Goal: Task Accomplishment & Management: Manage account settings

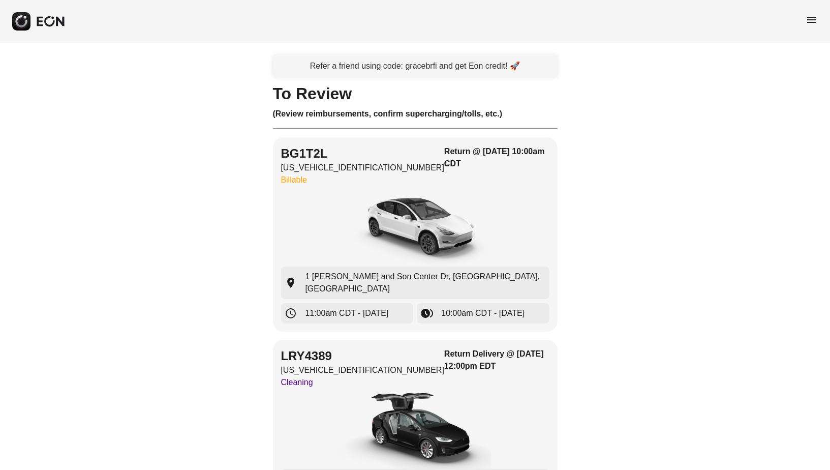
click at [814, 21] on span "menu" at bounding box center [812, 20] width 12 height 12
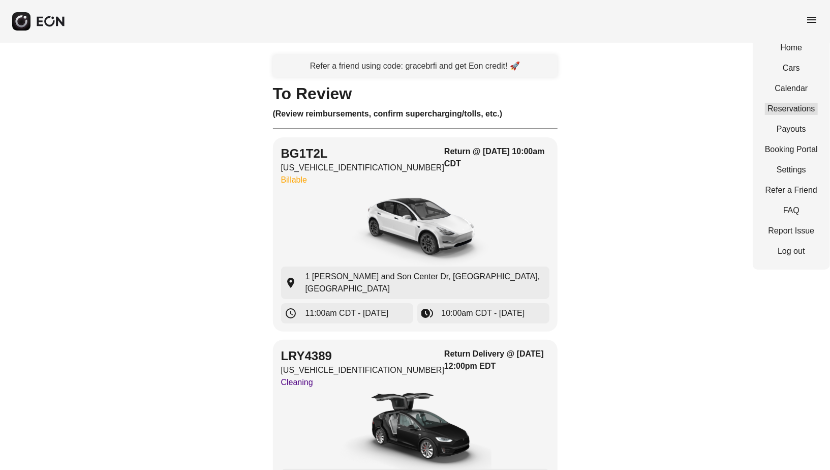
click at [796, 109] on link "Reservations" at bounding box center [791, 109] width 53 height 12
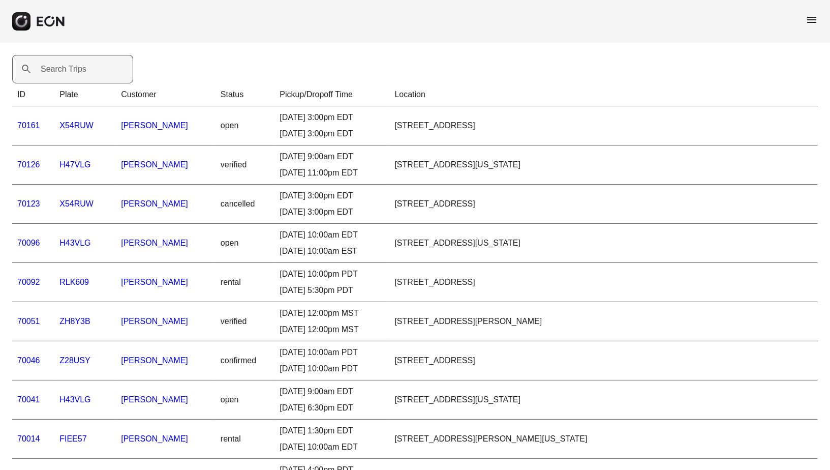
click at [71, 63] on label "Search Trips" at bounding box center [64, 69] width 46 height 12
click at [71, 63] on Trips "Search Trips" at bounding box center [72, 69] width 121 height 28
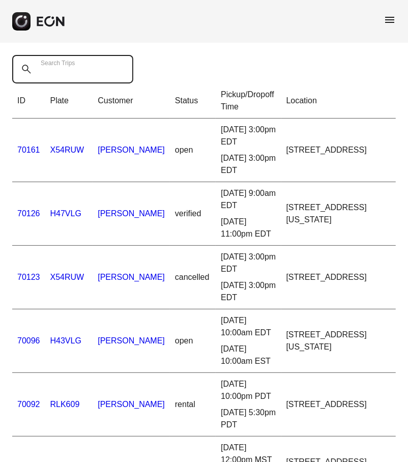
click at [50, 70] on Trips "Search Trips" at bounding box center [72, 69] width 121 height 28
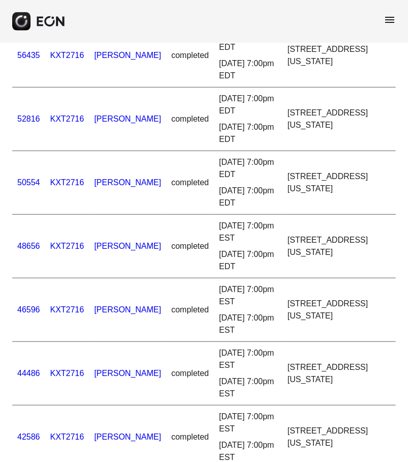
scroll to position [222, 0]
type Trips "*******"
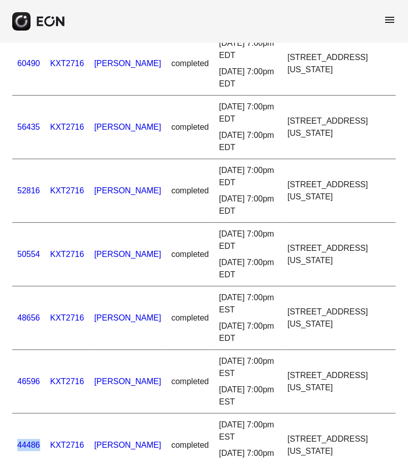
scroll to position [146, 0]
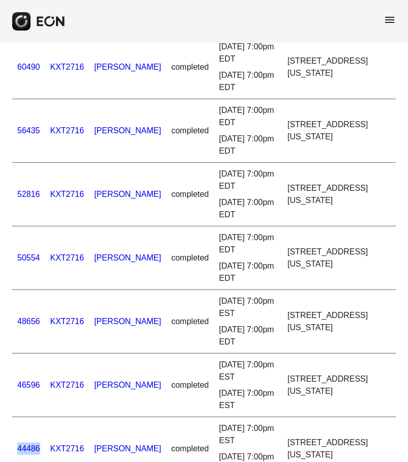
click at [29, 192] on link "52816" at bounding box center [28, 194] width 23 height 9
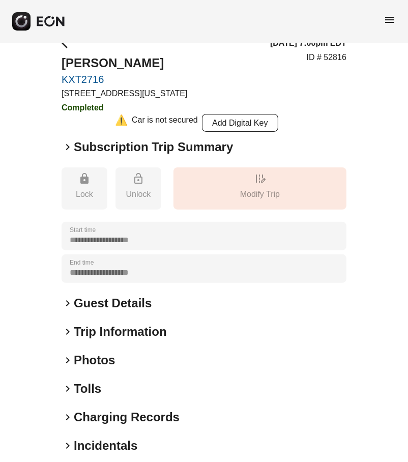
scroll to position [18, 0]
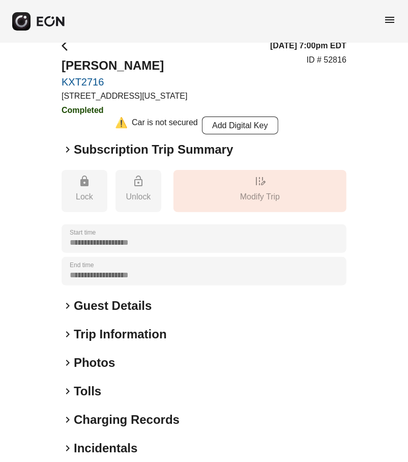
click at [335, 62] on p "ID # 52816" at bounding box center [327, 60] width 40 height 12
copy p "52816"
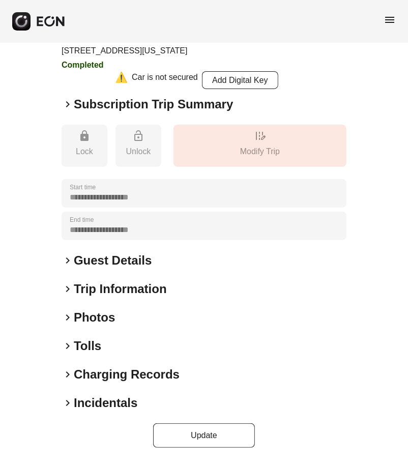
click at [125, 394] on div "**********" at bounding box center [204, 220] width 285 height 453
click at [125, 405] on h2 "Incidentals" at bounding box center [106, 403] width 64 height 16
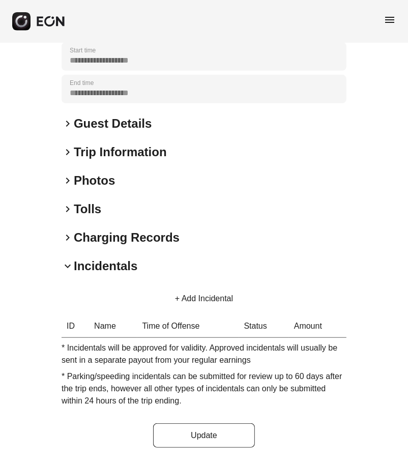
click at [212, 301] on button "+ Add Incidental" at bounding box center [204, 298] width 82 height 24
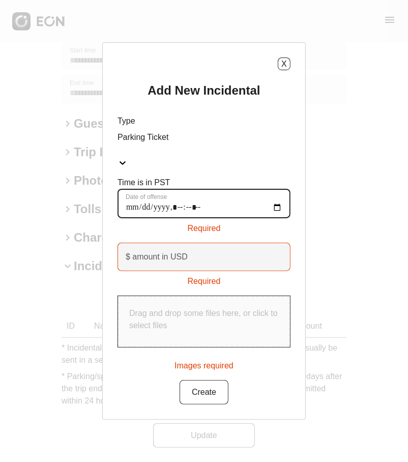
click at [129, 200] on offense "Date of offense" at bounding box center [203, 203] width 173 height 29
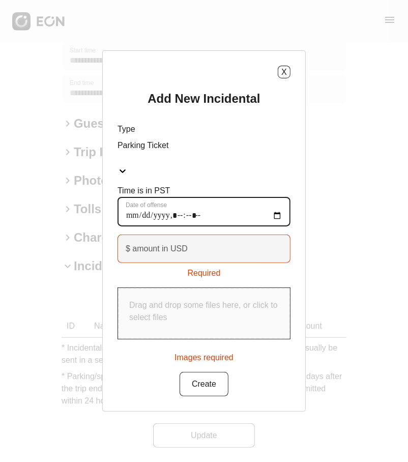
type offense "**********"
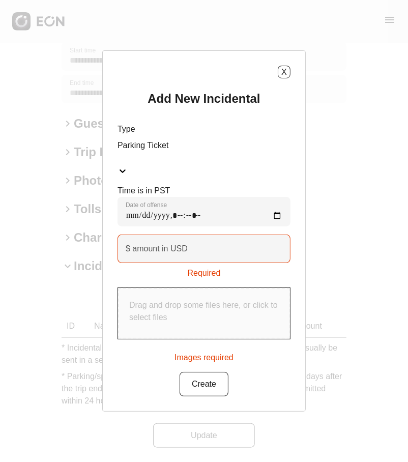
click at [136, 243] on label "$ amount in USD" at bounding box center [157, 249] width 62 height 12
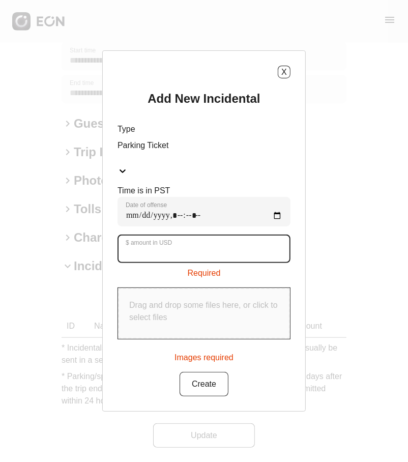
click at [136, 238] on USD "$ amount in USD" at bounding box center [203, 248] width 173 height 28
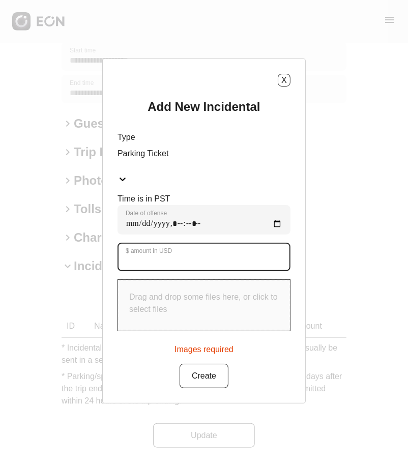
type USD "******"
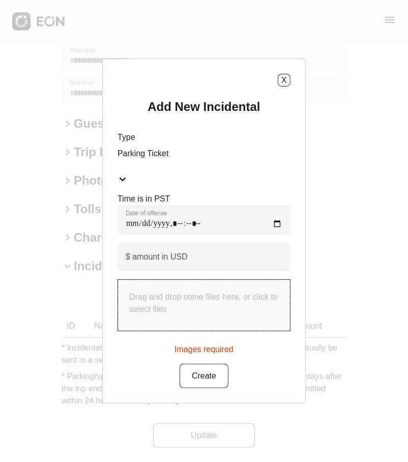
click at [137, 291] on p "Drag and drop some files here, or click to select files" at bounding box center [203, 303] width 149 height 24
click at [203, 373] on button "Create" at bounding box center [203, 376] width 49 height 24
click at [186, 364] on button "Create" at bounding box center [203, 376] width 49 height 24
click at [200, 280] on div "Drag and drop some files here, or click to select files" at bounding box center [204, 305] width 172 height 51
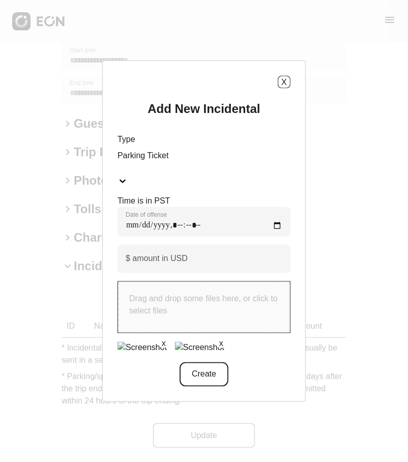
click at [198, 366] on button "Create" at bounding box center [203, 373] width 49 height 24
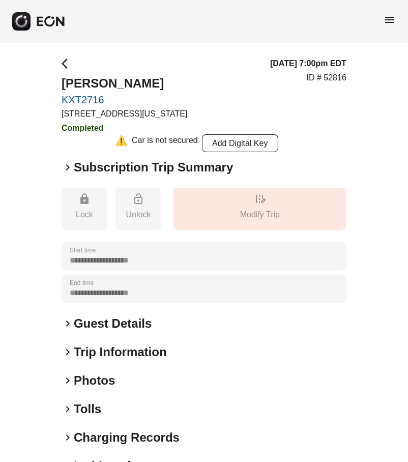
scroll to position [222, 0]
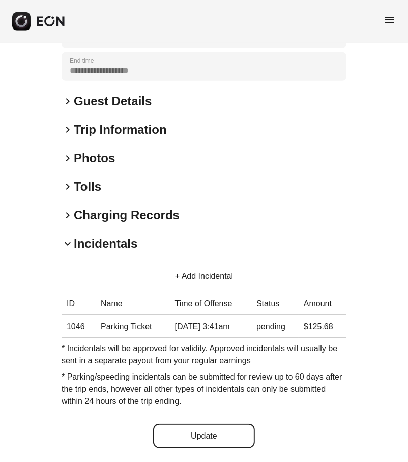
click at [193, 434] on button "Update" at bounding box center [204, 436] width 102 height 24
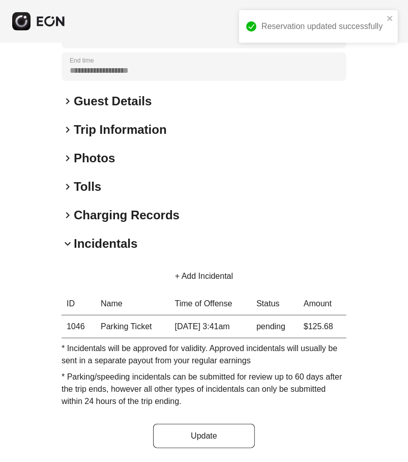
click at [193, 281] on button "+ Add Incidental" at bounding box center [204, 276] width 82 height 24
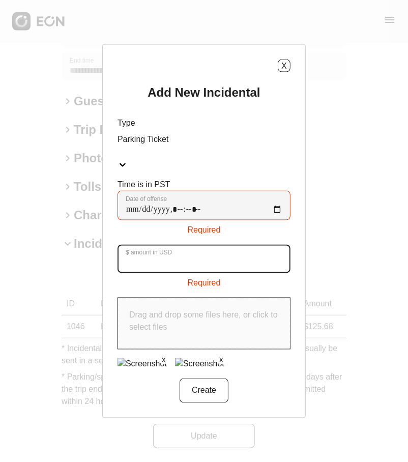
click at [194, 257] on USD "$ amount in USD" at bounding box center [203, 259] width 173 height 28
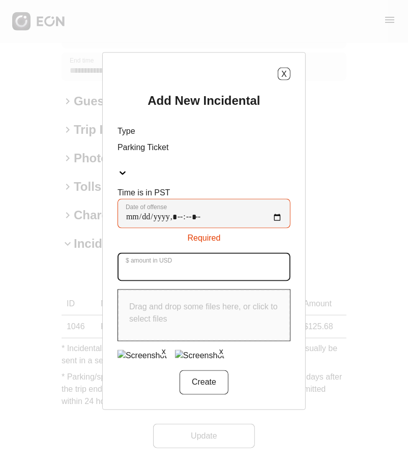
type USD "**"
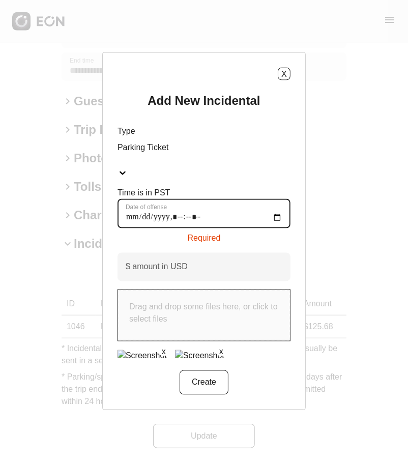
click at [128, 208] on offense "Date of offense" at bounding box center [203, 213] width 173 height 29
type offense "**********"
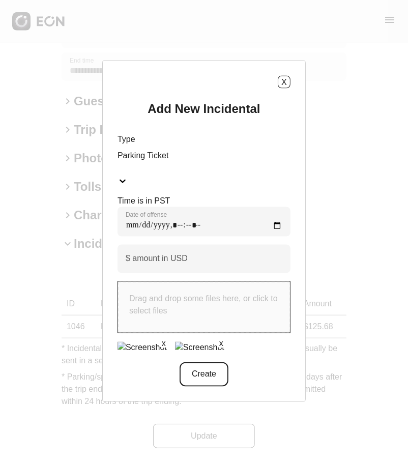
click at [202, 367] on button "Create" at bounding box center [203, 373] width 49 height 24
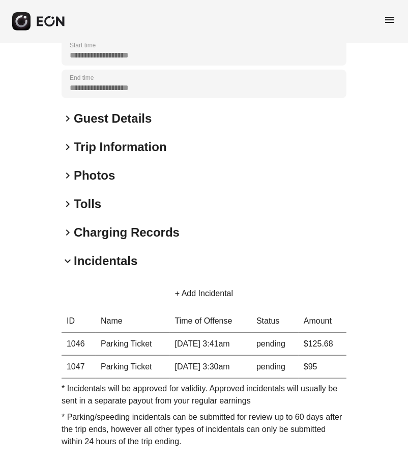
scroll to position [202, 0]
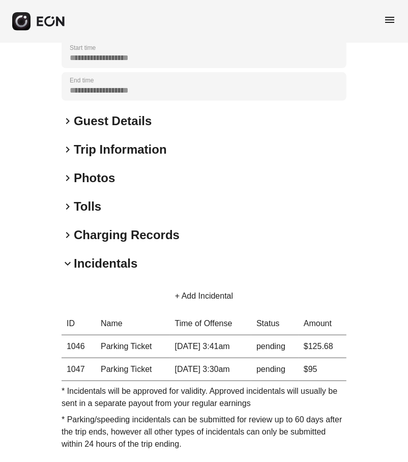
click at [206, 296] on button "+ Add Incidental" at bounding box center [204, 296] width 82 height 24
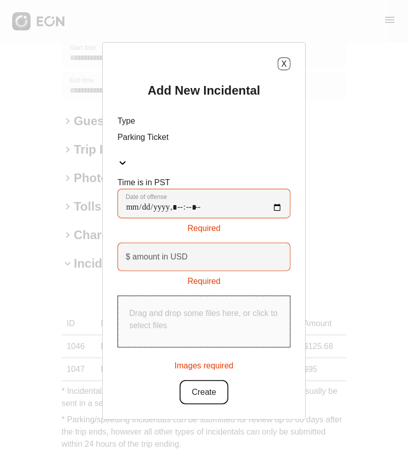
click at [197, 387] on button "Create" at bounding box center [203, 392] width 49 height 24
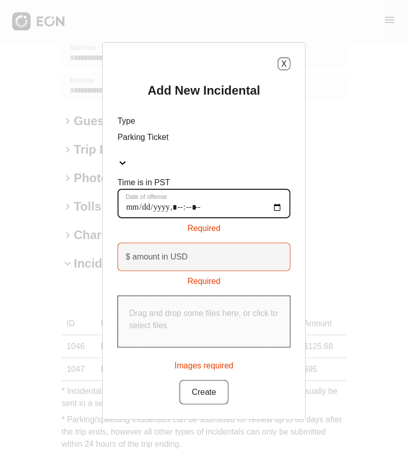
click at [130, 198] on offense "Date of offense" at bounding box center [203, 203] width 173 height 29
type offense "**********"
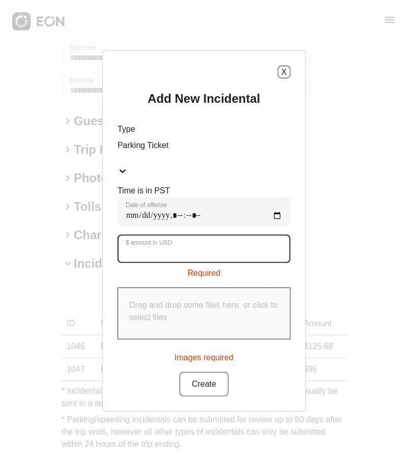
click at [133, 238] on label "$ amount in USD" at bounding box center [149, 242] width 46 height 8
click at [133, 234] on USD "$ amount in USD" at bounding box center [203, 248] width 173 height 28
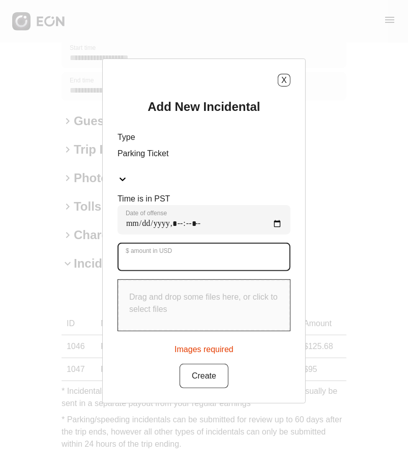
type USD "***"
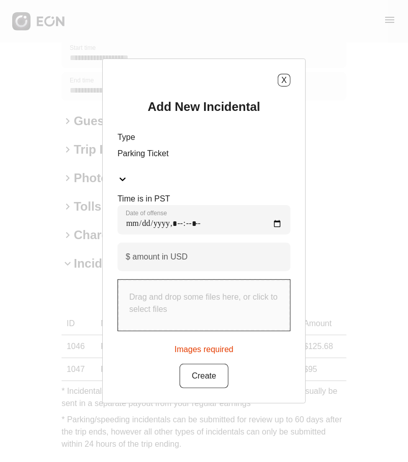
click at [183, 314] on div "Drag and drop some files here, or click to select files" at bounding box center [204, 305] width 172 height 51
type input "**********"
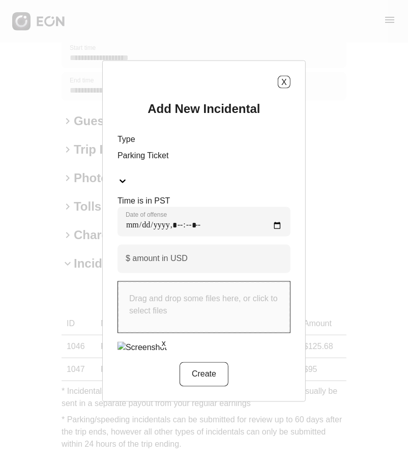
click at [132, 344] on img at bounding box center [141, 347] width 49 height 12
click at [215, 365] on button "Create" at bounding box center [203, 373] width 49 height 24
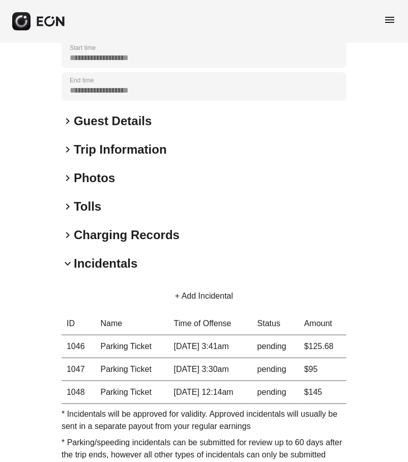
click at [219, 291] on button "+ Add Incidental" at bounding box center [204, 296] width 82 height 24
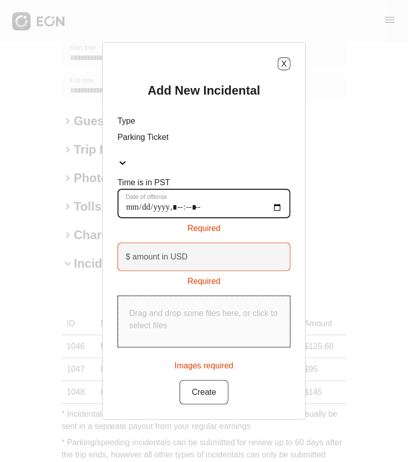
click at [131, 202] on offense "Date of offense" at bounding box center [203, 203] width 173 height 29
type offense "**********"
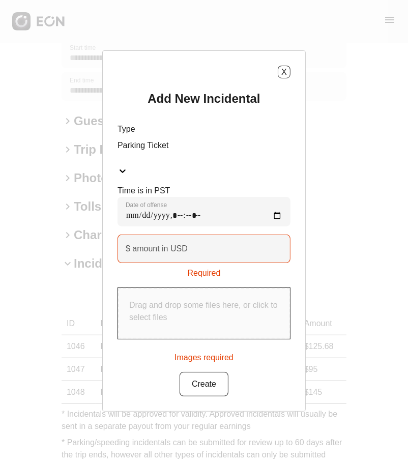
click at [138, 243] on label "$ amount in USD" at bounding box center [157, 249] width 62 height 12
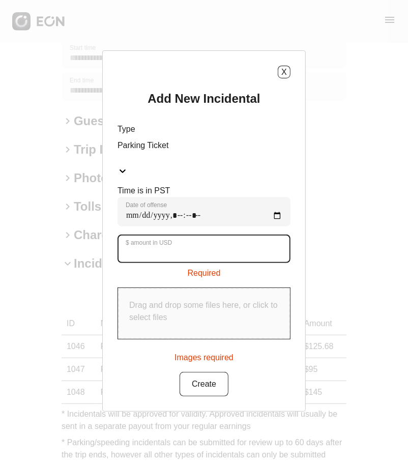
click at [138, 235] on USD "$ amount in USD" at bounding box center [203, 248] width 173 height 28
click at [138, 240] on USD "$ amount in USD" at bounding box center [203, 248] width 173 height 28
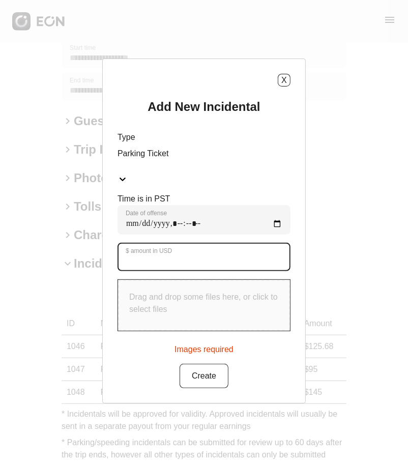
type USD "**"
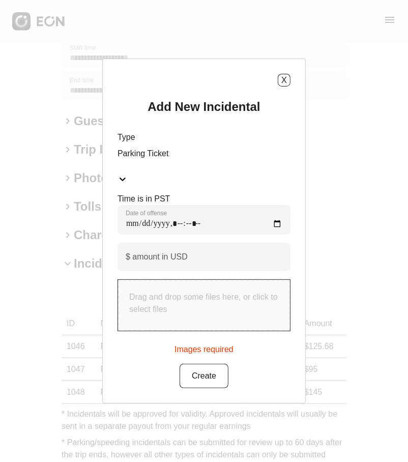
click at [144, 312] on div "Drag and drop some files here, or click to select files" at bounding box center [204, 305] width 172 height 51
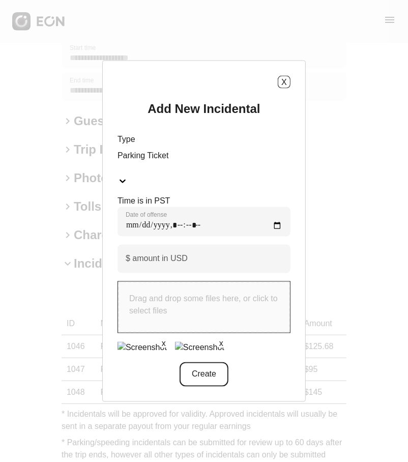
click at [221, 361] on button "Create" at bounding box center [203, 373] width 49 height 24
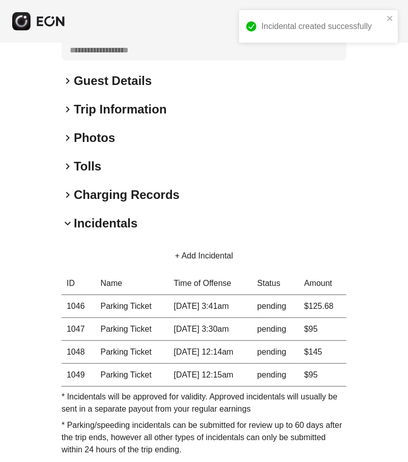
scroll to position [290, 0]
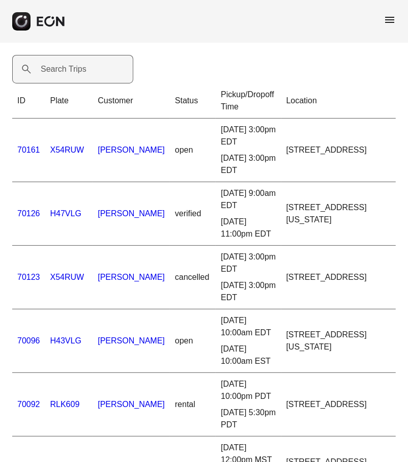
click at [68, 75] on div "Search Trips" at bounding box center [75, 69] width 127 height 28
click at [68, 76] on Trips "Search Trips" at bounding box center [72, 69] width 121 height 28
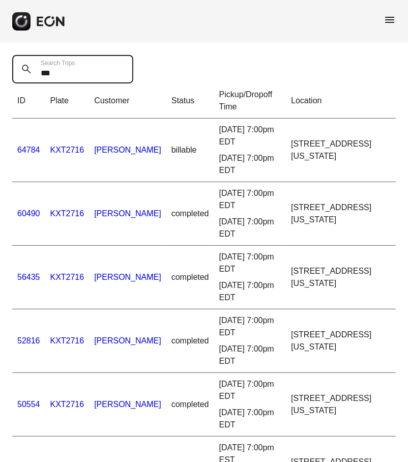
type Trips "*******"
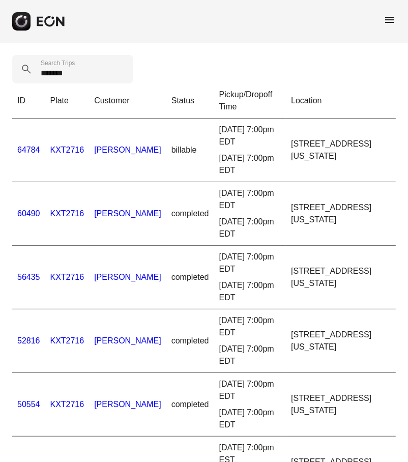
click at [29, 273] on link "56435" at bounding box center [28, 277] width 23 height 9
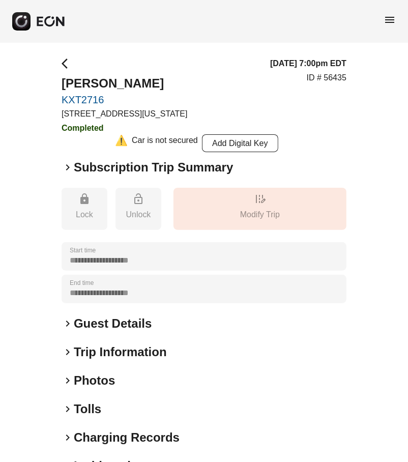
click at [336, 80] on p "ID # 56435" at bounding box center [327, 78] width 40 height 12
copy p "56435"
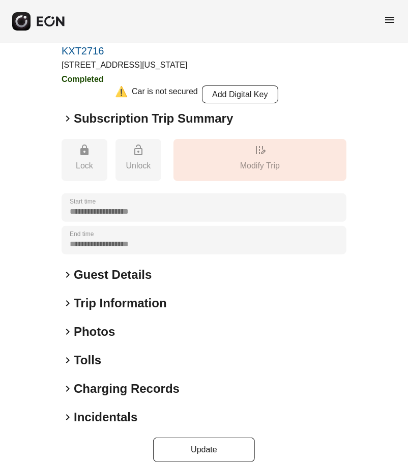
scroll to position [63, 0]
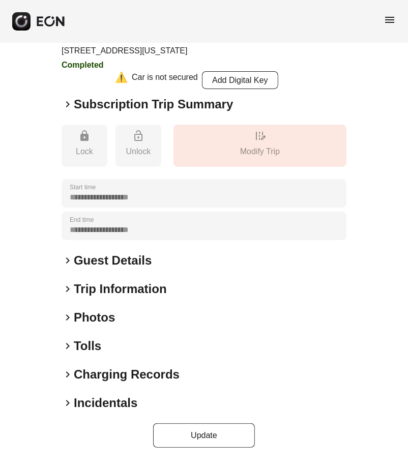
click at [113, 398] on h2 "Incidentals" at bounding box center [106, 403] width 64 height 16
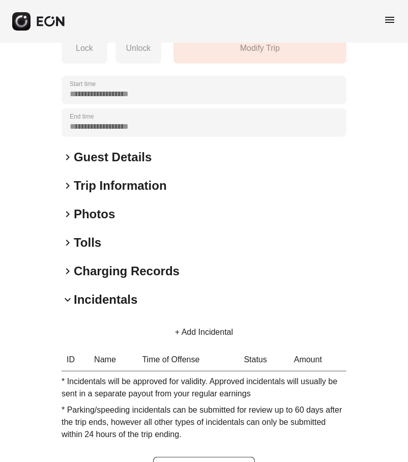
scroll to position [200, 0]
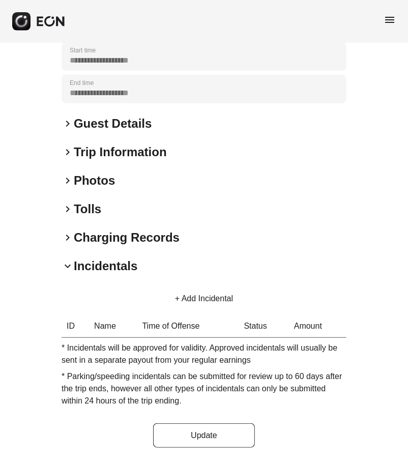
click at [195, 300] on button "+ Add Incidental" at bounding box center [204, 298] width 82 height 24
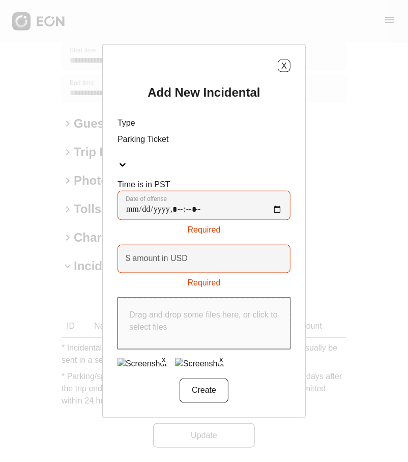
click at [159, 253] on label "$ amount in USD" at bounding box center [157, 259] width 62 height 12
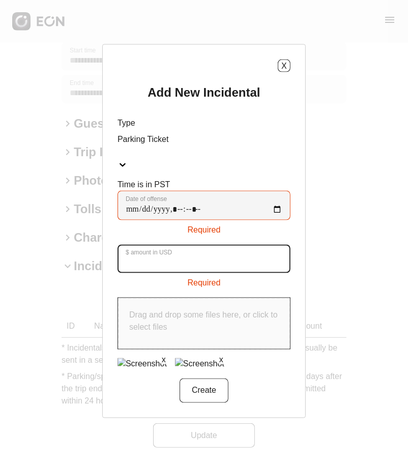
click at [159, 246] on USD "$ amount in USD" at bounding box center [203, 259] width 173 height 28
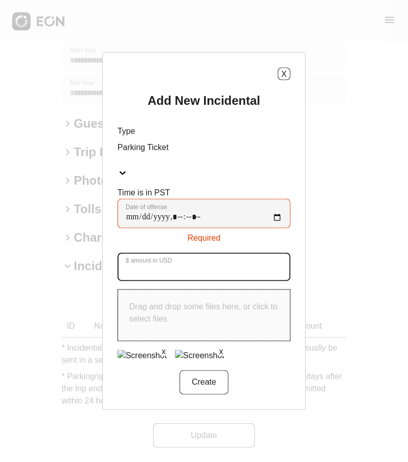
type USD "***"
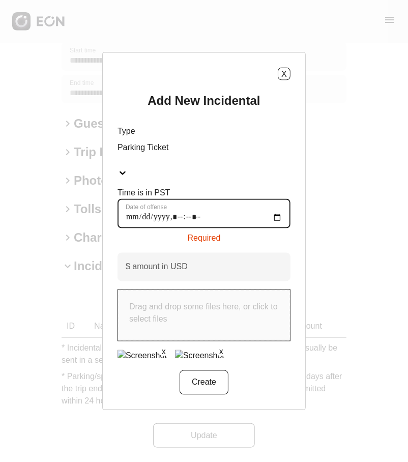
click at [124, 206] on offense "Date of offense" at bounding box center [203, 213] width 173 height 29
type offense "**********"
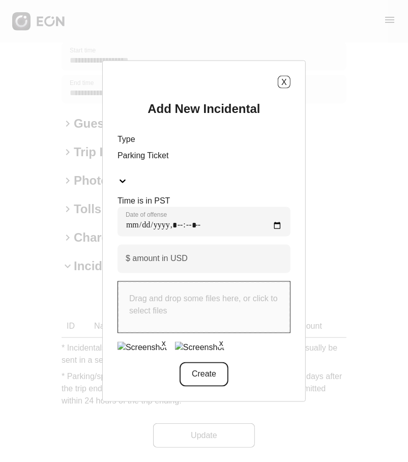
click at [212, 370] on button "Create" at bounding box center [203, 373] width 49 height 24
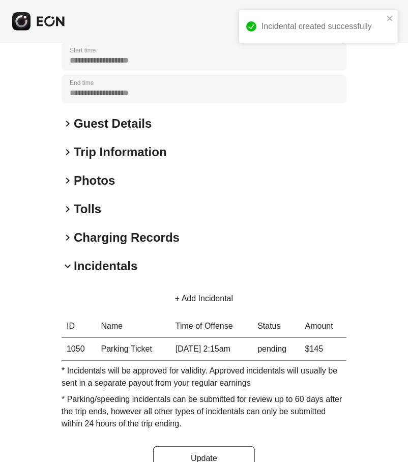
click at [201, 293] on button "+ Add Incidental" at bounding box center [204, 298] width 82 height 24
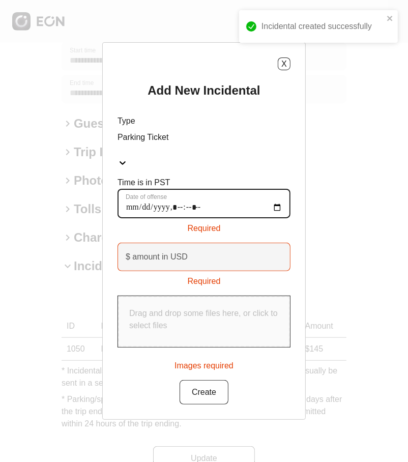
click at [130, 195] on offense "Date of offense" at bounding box center [203, 203] width 173 height 29
type offense "**********"
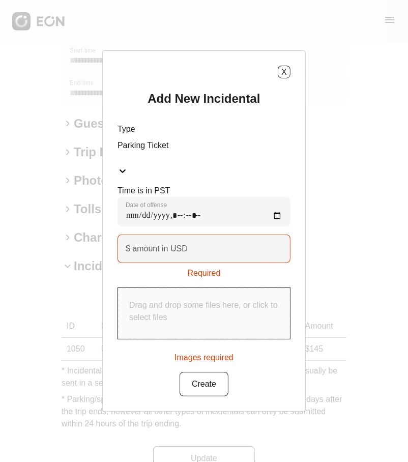
click at [139, 243] on label "$ amount in USD" at bounding box center [157, 249] width 62 height 12
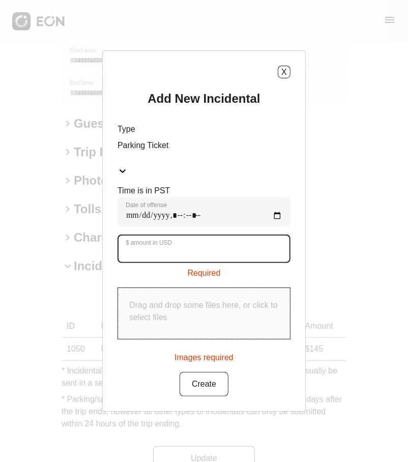
click at [139, 240] on USD "$ amount in USD" at bounding box center [203, 248] width 173 height 28
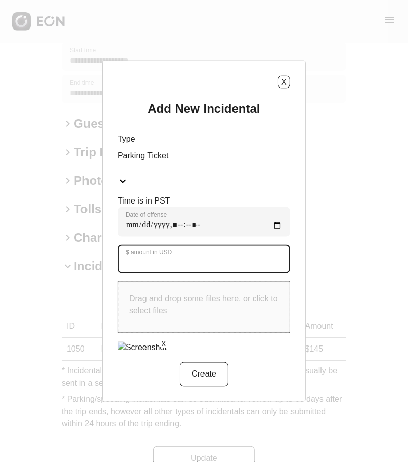
type USD "**"
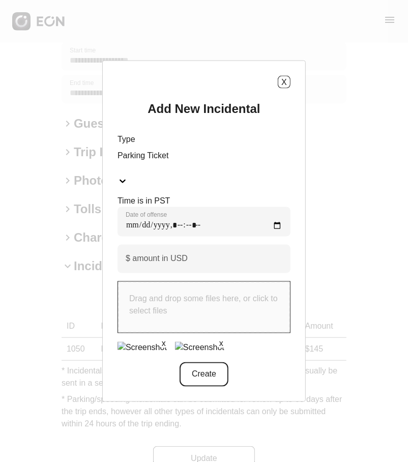
click at [216, 374] on button "Create" at bounding box center [203, 373] width 49 height 24
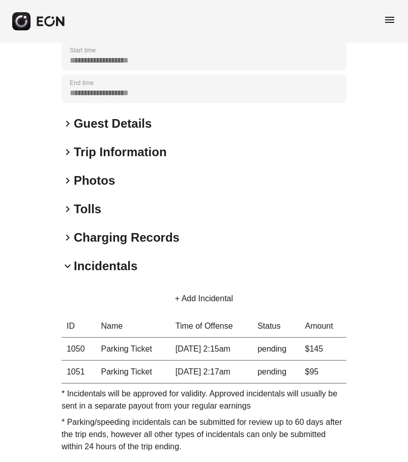
scroll to position [0, 0]
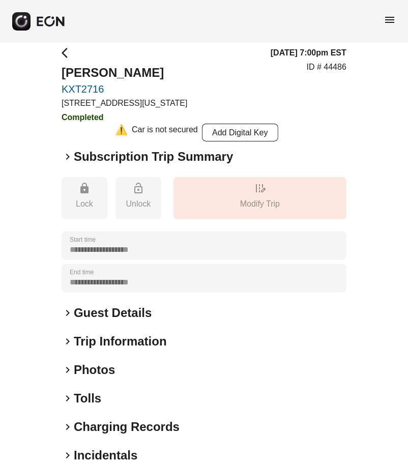
scroll to position [63, 0]
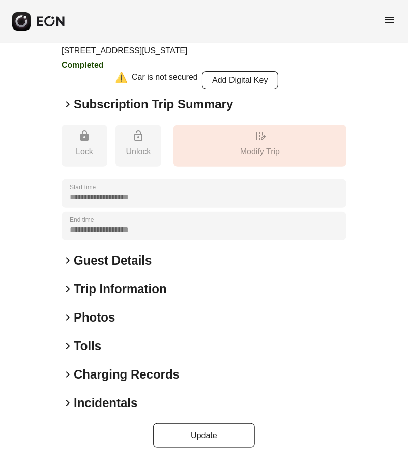
click at [108, 401] on h2 "Incidentals" at bounding box center [106, 403] width 64 height 16
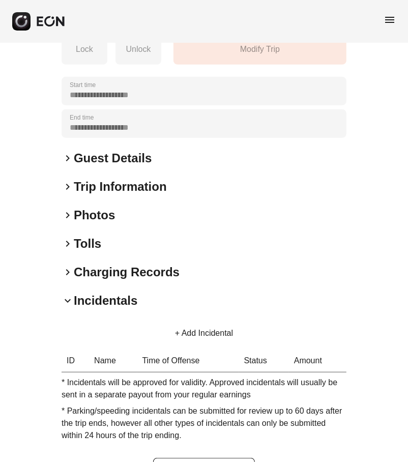
scroll to position [200, 0]
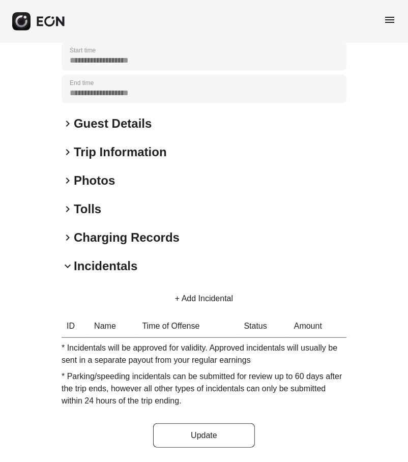
click at [213, 295] on button "+ Add Incidental" at bounding box center [204, 298] width 82 height 24
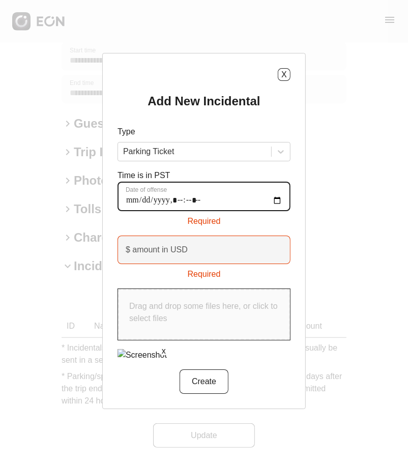
click at [129, 199] on offense "Date of offense" at bounding box center [203, 196] width 173 height 29
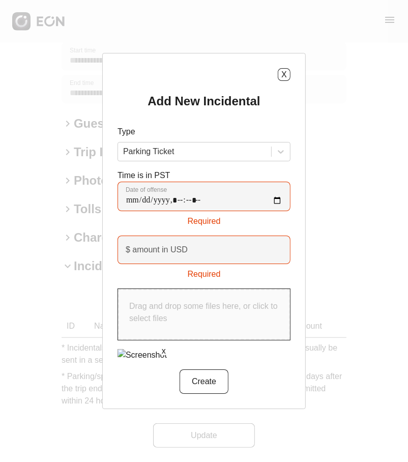
click at [166, 254] on label "$ amount in USD" at bounding box center [157, 250] width 62 height 12
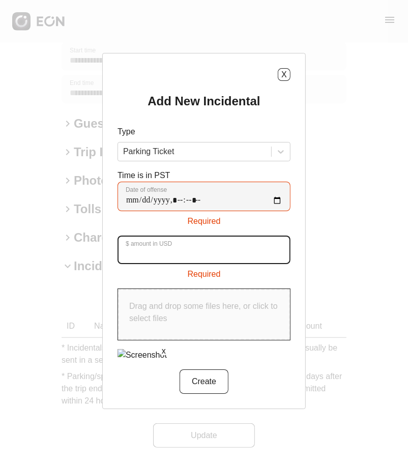
click at [166, 254] on USD "$ amount in USD" at bounding box center [203, 249] width 173 height 28
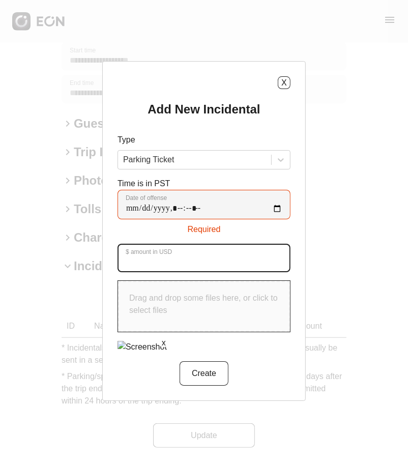
type USD "*****"
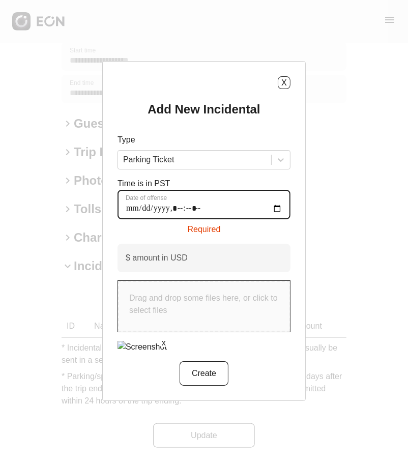
click at [131, 211] on offense "Date of offense" at bounding box center [203, 204] width 173 height 29
click at [278, 213] on offense "Date of offense" at bounding box center [203, 204] width 173 height 29
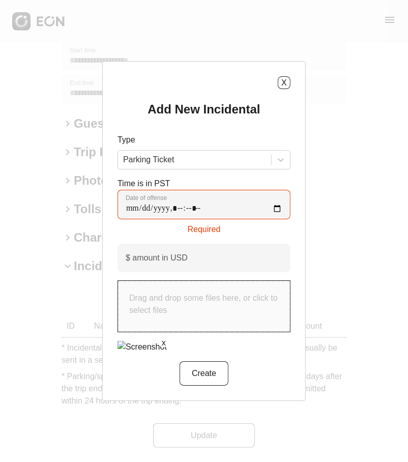
click at [248, 182] on div "Time is in PST Date of offense Required" at bounding box center [203, 206] width 173 height 58
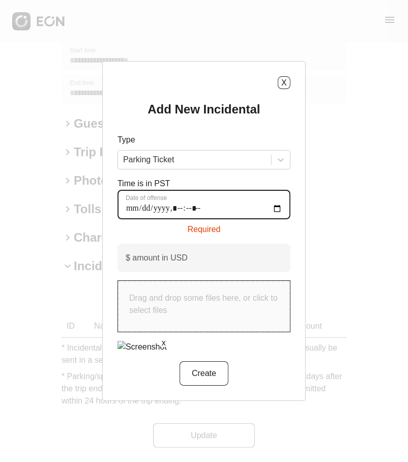
click at [134, 210] on offense "Date of offense" at bounding box center [203, 204] width 173 height 29
click at [190, 209] on offense "Date of offense" at bounding box center [203, 204] width 173 height 29
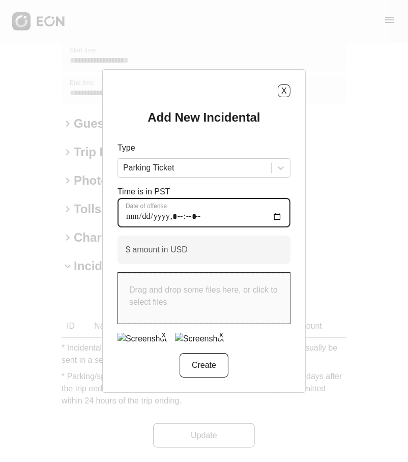
click at [189, 210] on offense "Date of offense" at bounding box center [203, 212] width 173 height 29
type offense "**********"
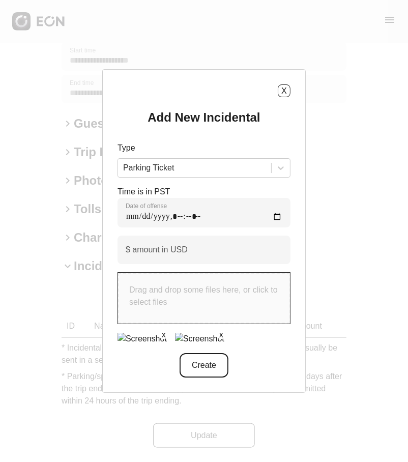
click at [195, 362] on button "Create" at bounding box center [203, 365] width 49 height 24
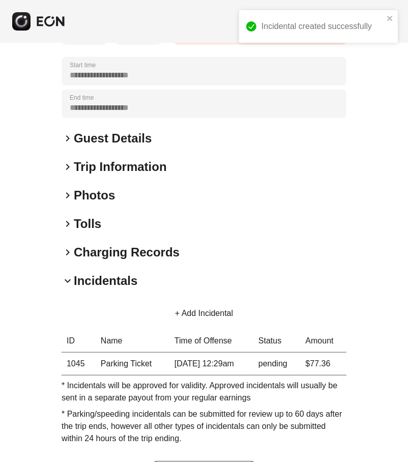
scroll to position [0, 0]
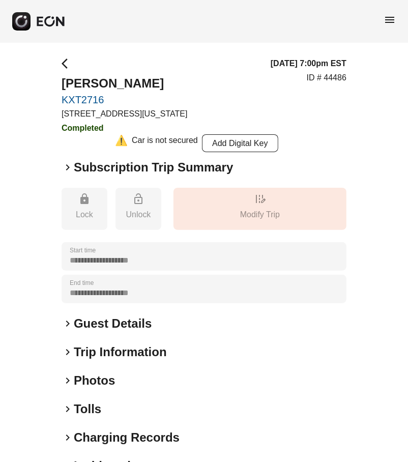
click at [333, 79] on p "ID # 44486" at bounding box center [327, 78] width 40 height 12
copy p "44486"
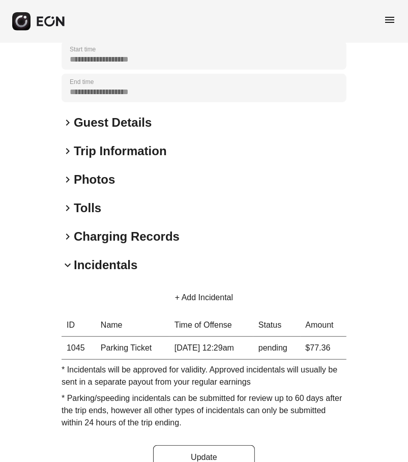
scroll to position [222, 0]
